Goal: Task Accomplishment & Management: Manage account settings

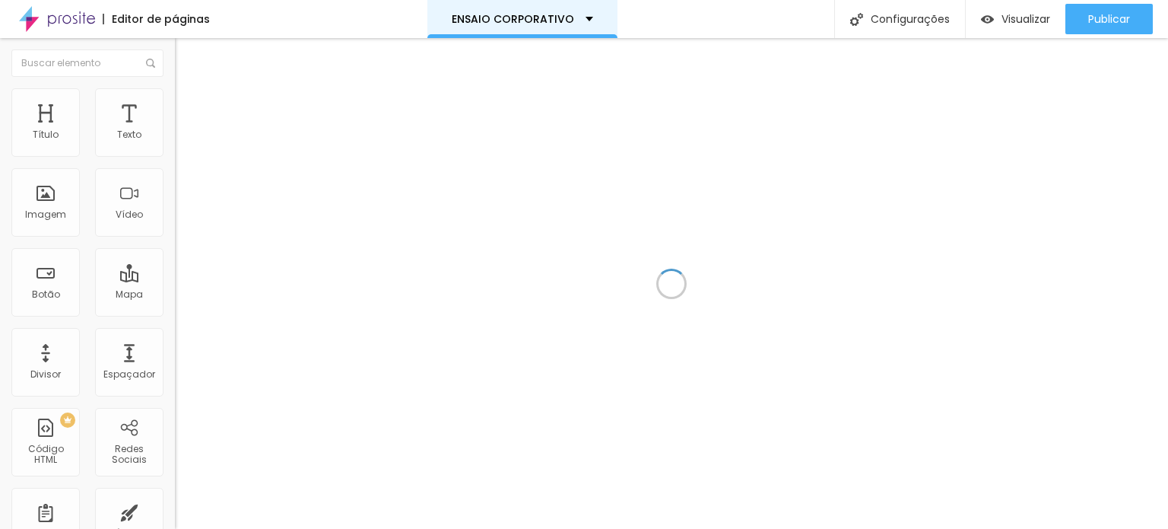
click at [536, 17] on p "ENSAIO CORPORATIVO" at bounding box center [513, 19] width 122 height 11
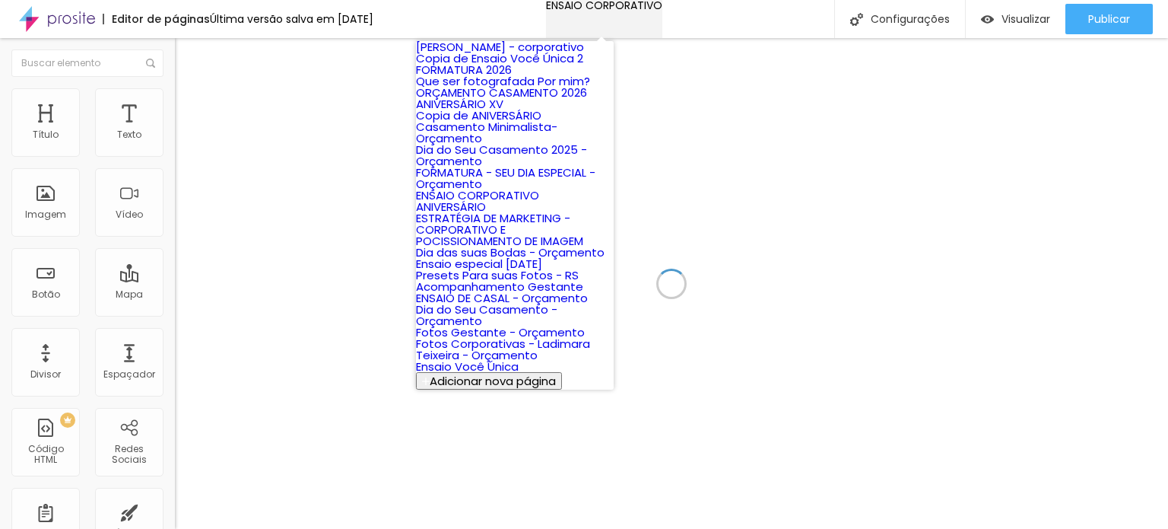
click at [599, 11] on p "ENSAIO CORPORATIVO" at bounding box center [604, 5] width 116 height 11
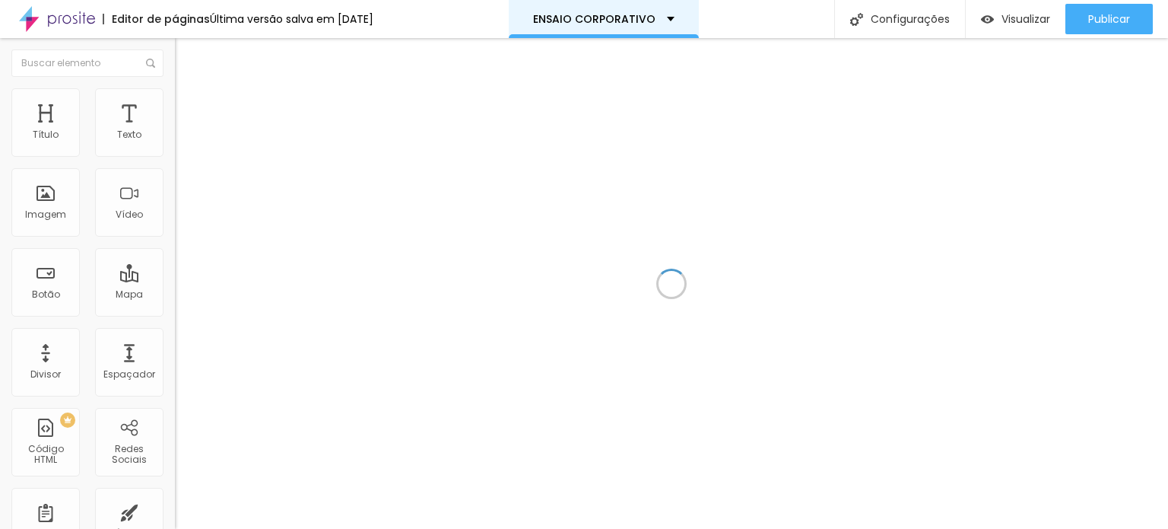
drag, startPoint x: 598, startPoint y: 14, endPoint x: 587, endPoint y: 14, distance: 10.6
click at [587, 14] on p "ENSAIO CORPORATIVO" at bounding box center [594, 19] width 122 height 11
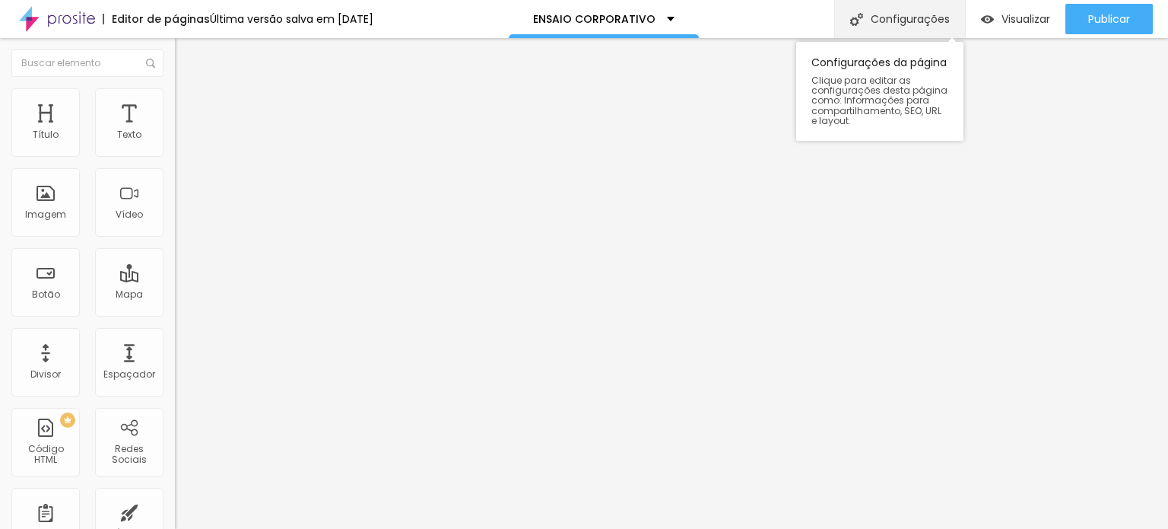
click at [898, 14] on div "Configurações" at bounding box center [900, 19] width 131 height 38
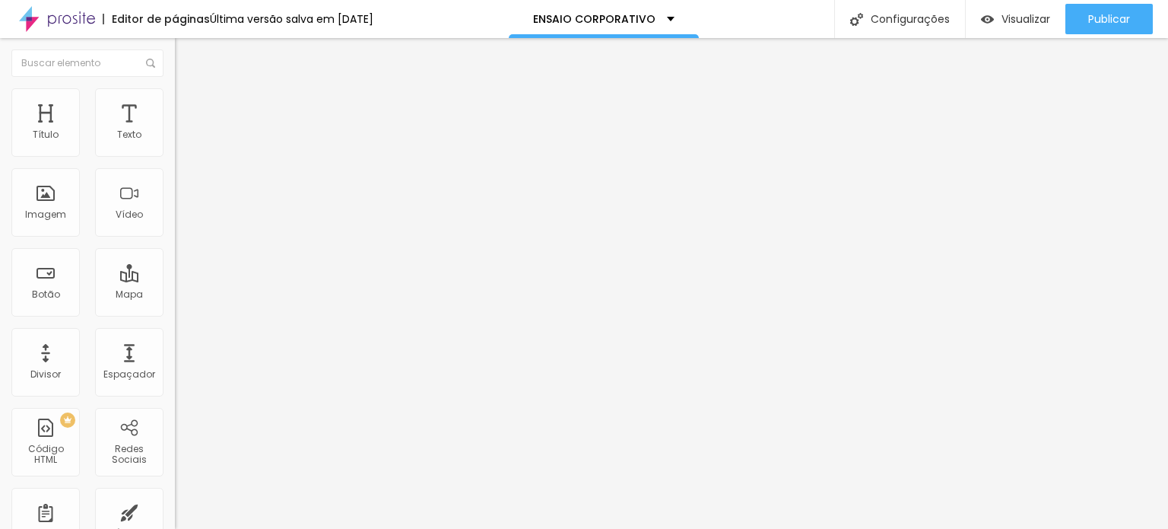
type input "ENSAIO CORPORATIVO EM GRUPO"
